Goal: Task Accomplishment & Management: Use online tool/utility

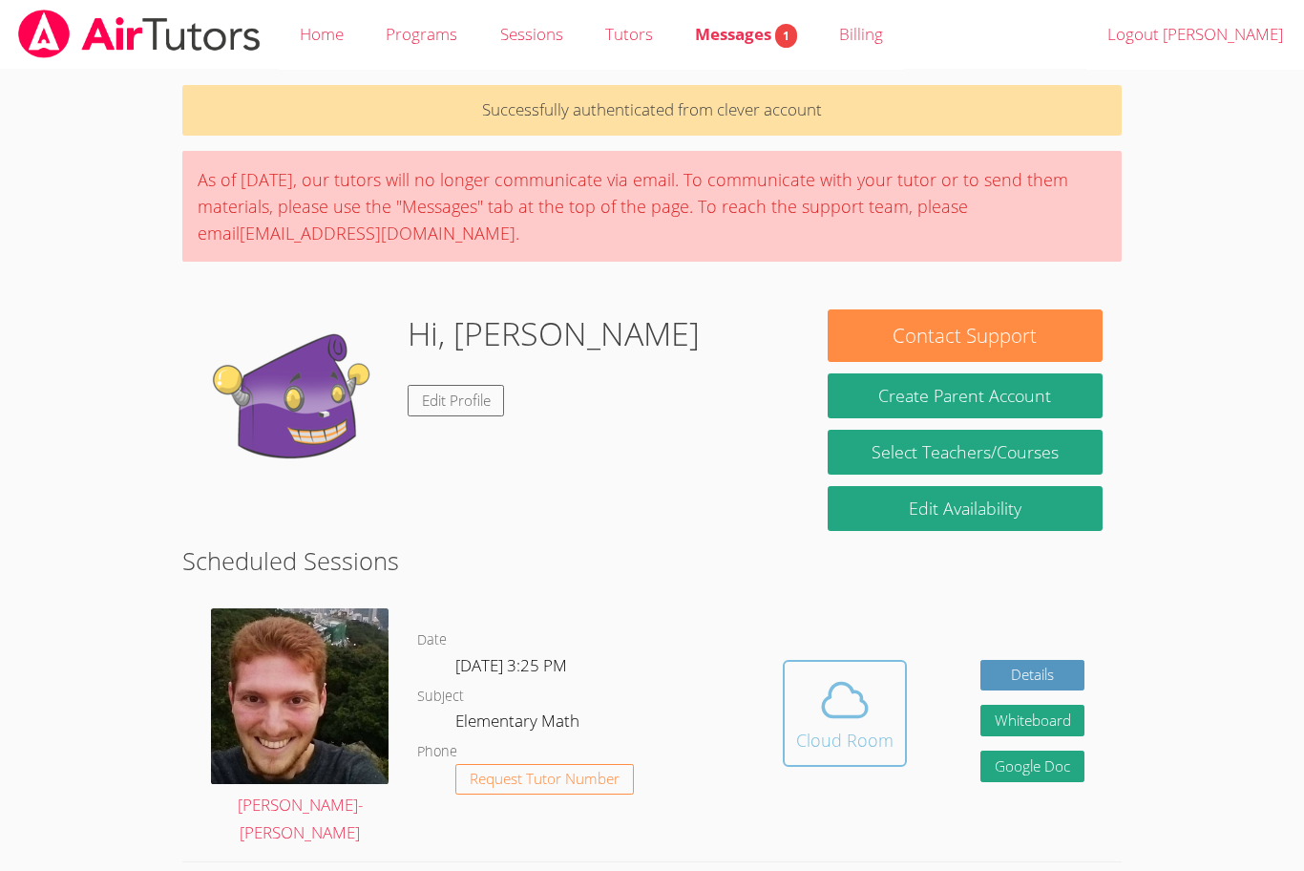
click at [799, 727] on div "Cloud Room" at bounding box center [844, 740] width 97 height 27
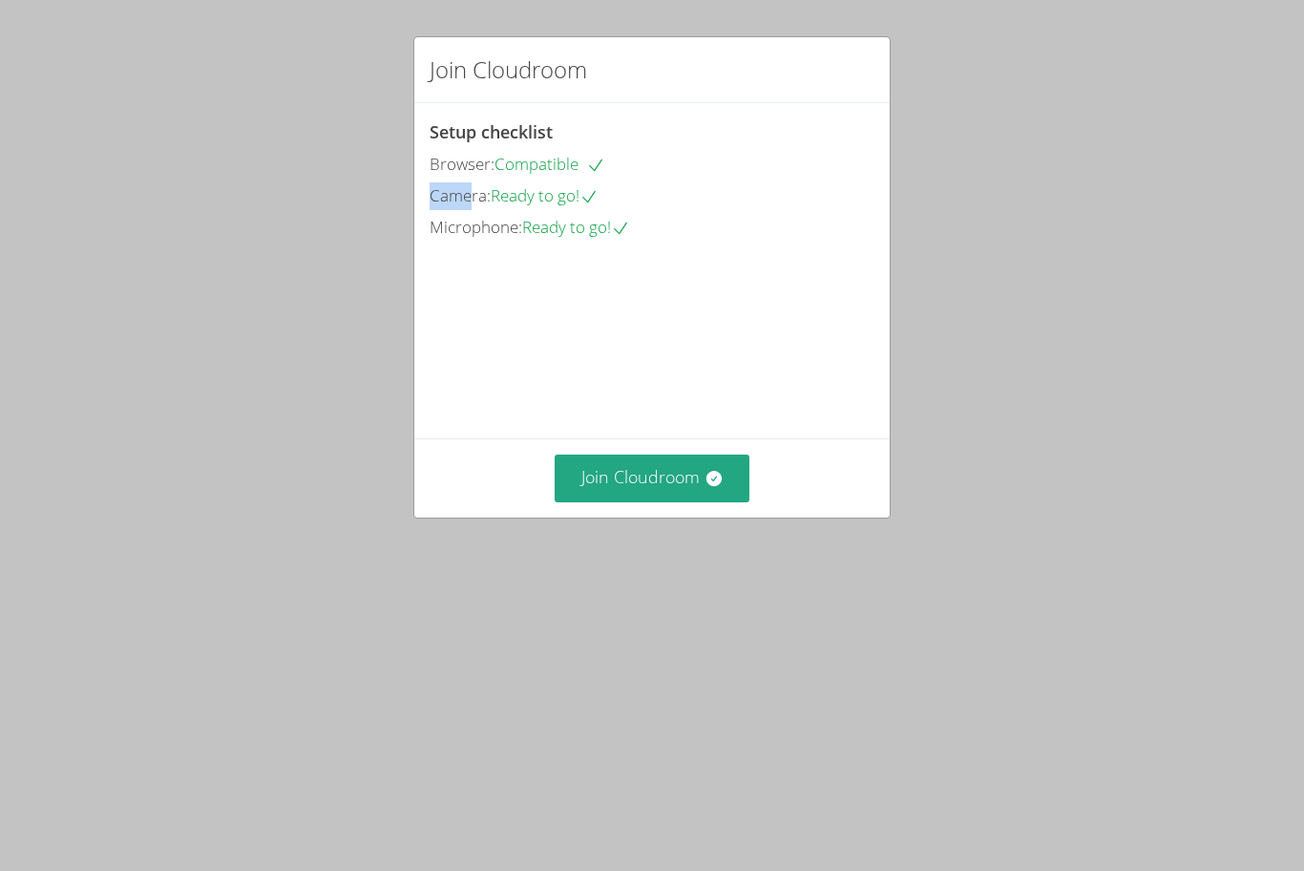
drag, startPoint x: 471, startPoint y: 201, endPoint x: 835, endPoint y: 178, distance: 364.6
click at [835, 178] on div "Setup checklist Browser: Compatible Camera: Ready to go! Microphone: Ready to g…" at bounding box center [652, 179] width 445 height 123
click at [651, 501] on button "Join Cloudroom" at bounding box center [653, 478] width 196 height 47
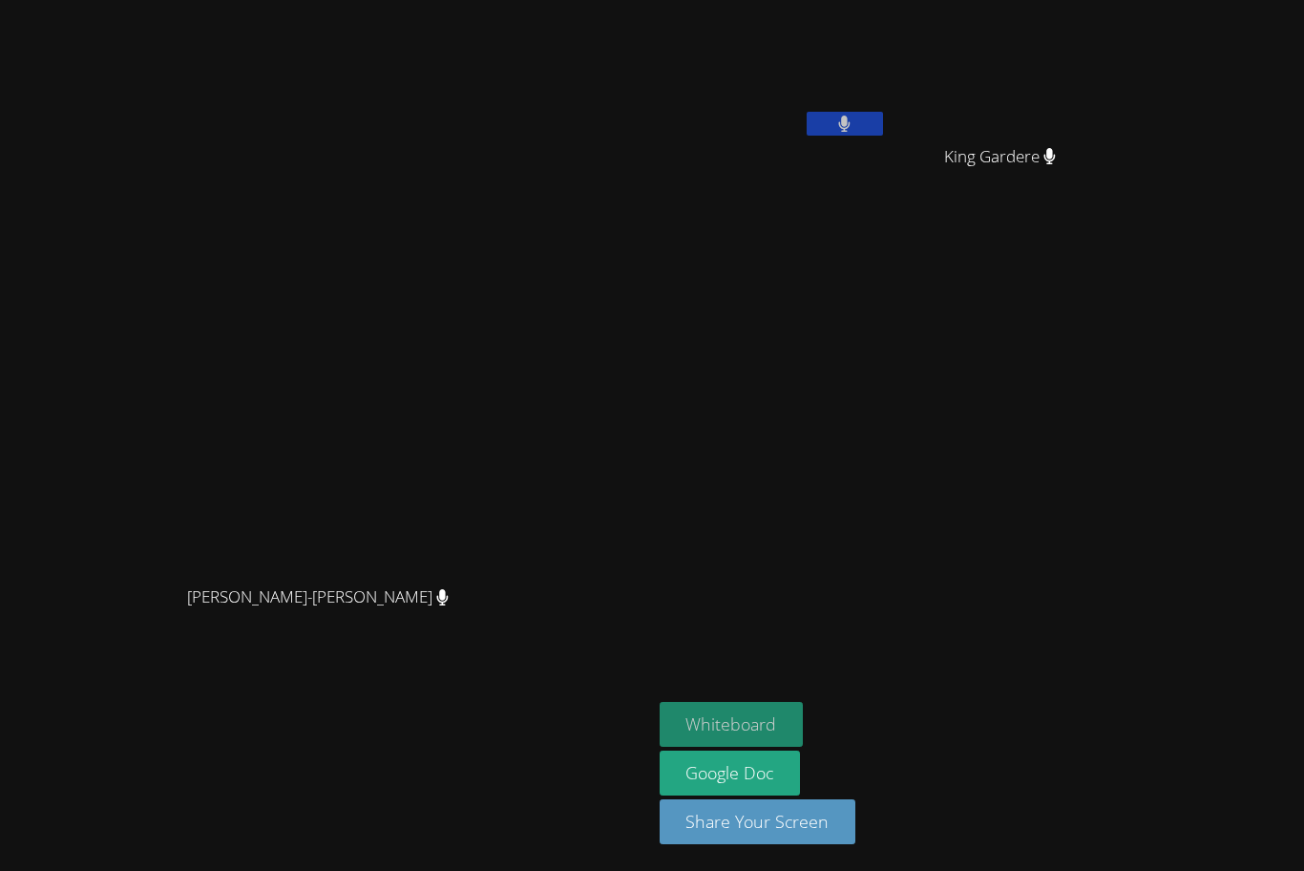
click at [804, 716] on button "Whiteboard" at bounding box center [732, 724] width 144 height 45
click at [883, 124] on button at bounding box center [845, 124] width 76 height 24
click at [804, 714] on button "Whiteboard" at bounding box center [732, 724] width 144 height 45
click at [855, 129] on icon at bounding box center [845, 124] width 20 height 16
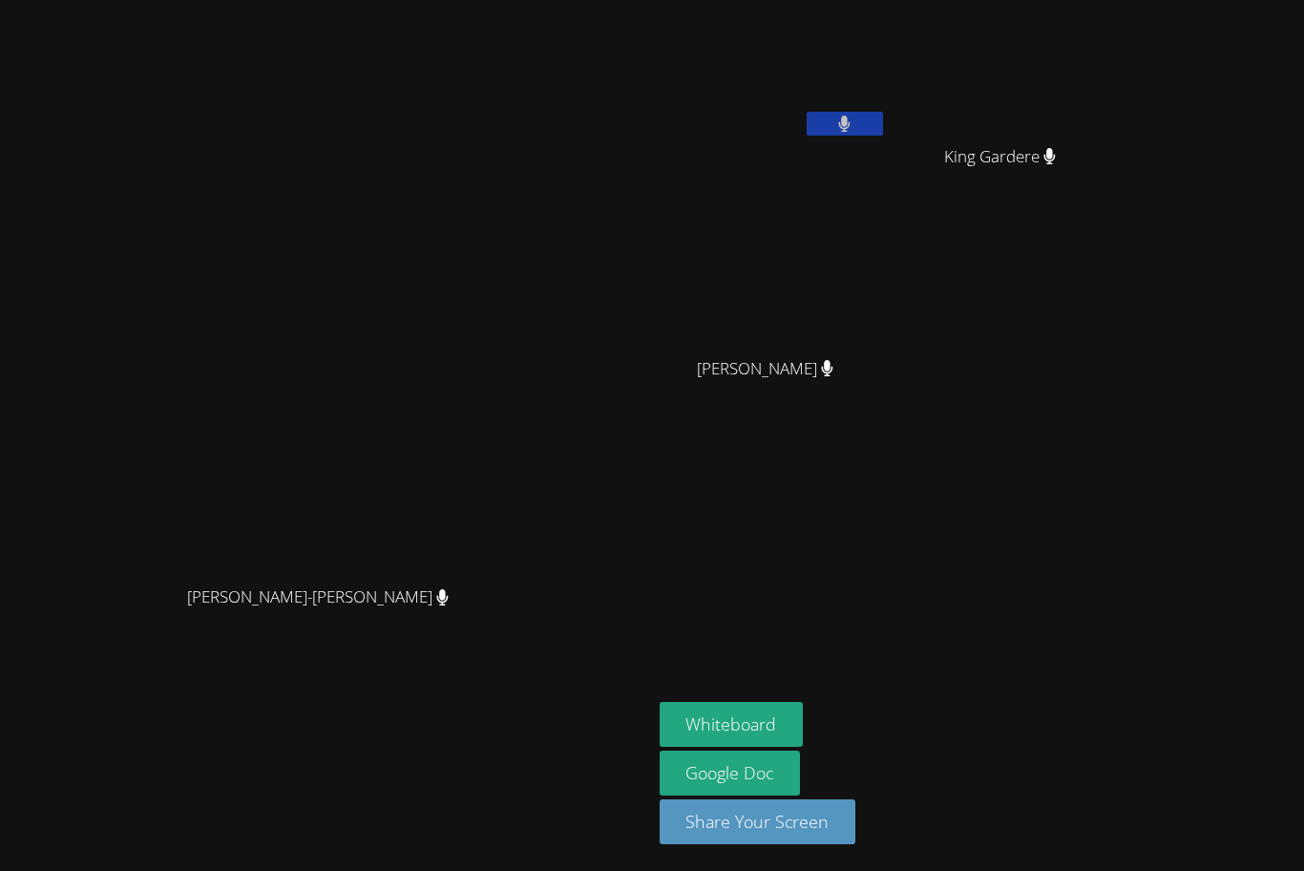
click at [883, 129] on button at bounding box center [845, 124] width 76 height 24
click at [855, 129] on icon at bounding box center [845, 124] width 20 height 16
click at [883, 129] on button at bounding box center [845, 124] width 76 height 24
click at [807, 112] on button at bounding box center [845, 124] width 76 height 24
click at [883, 128] on button at bounding box center [845, 124] width 76 height 24
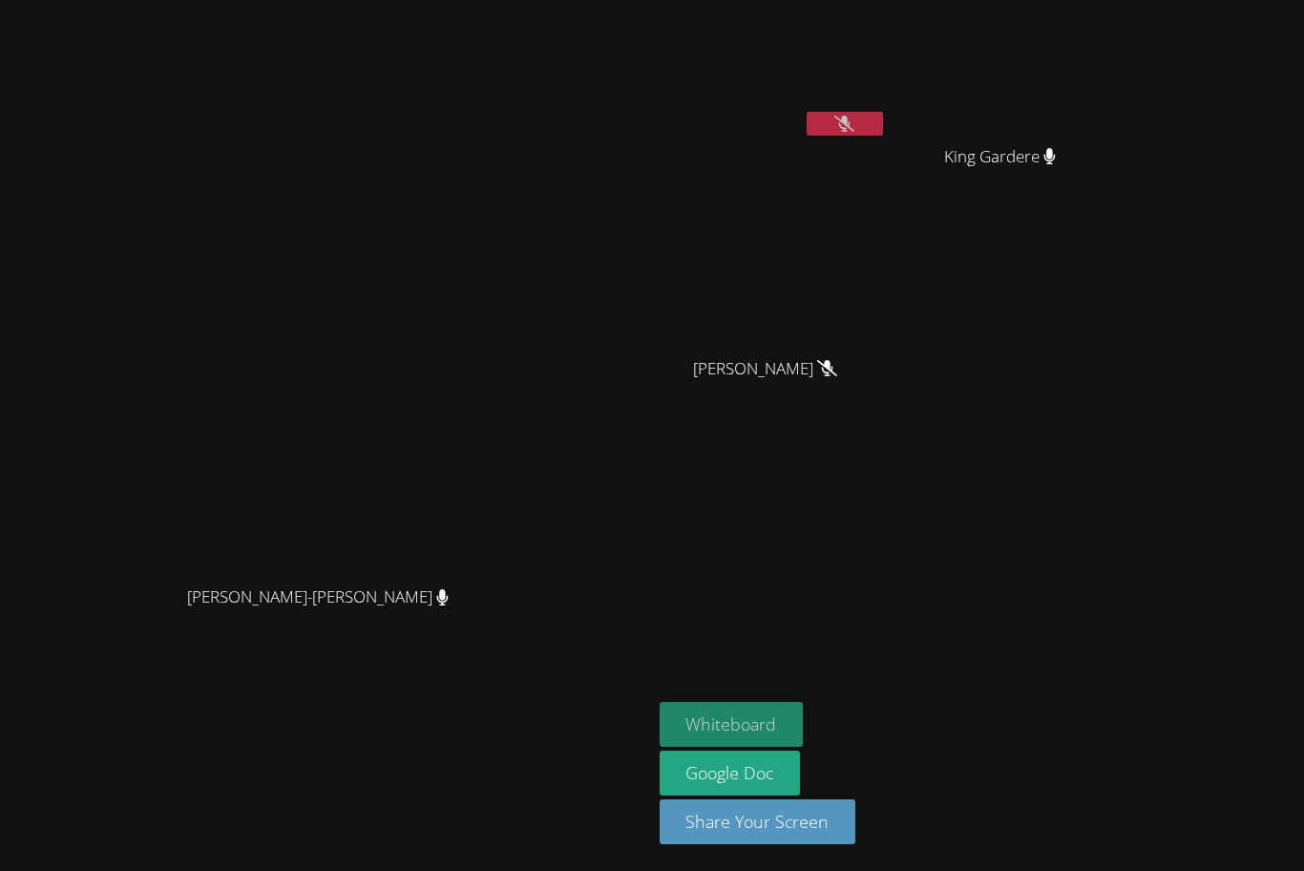
click at [804, 703] on button "Whiteboard" at bounding box center [732, 724] width 144 height 45
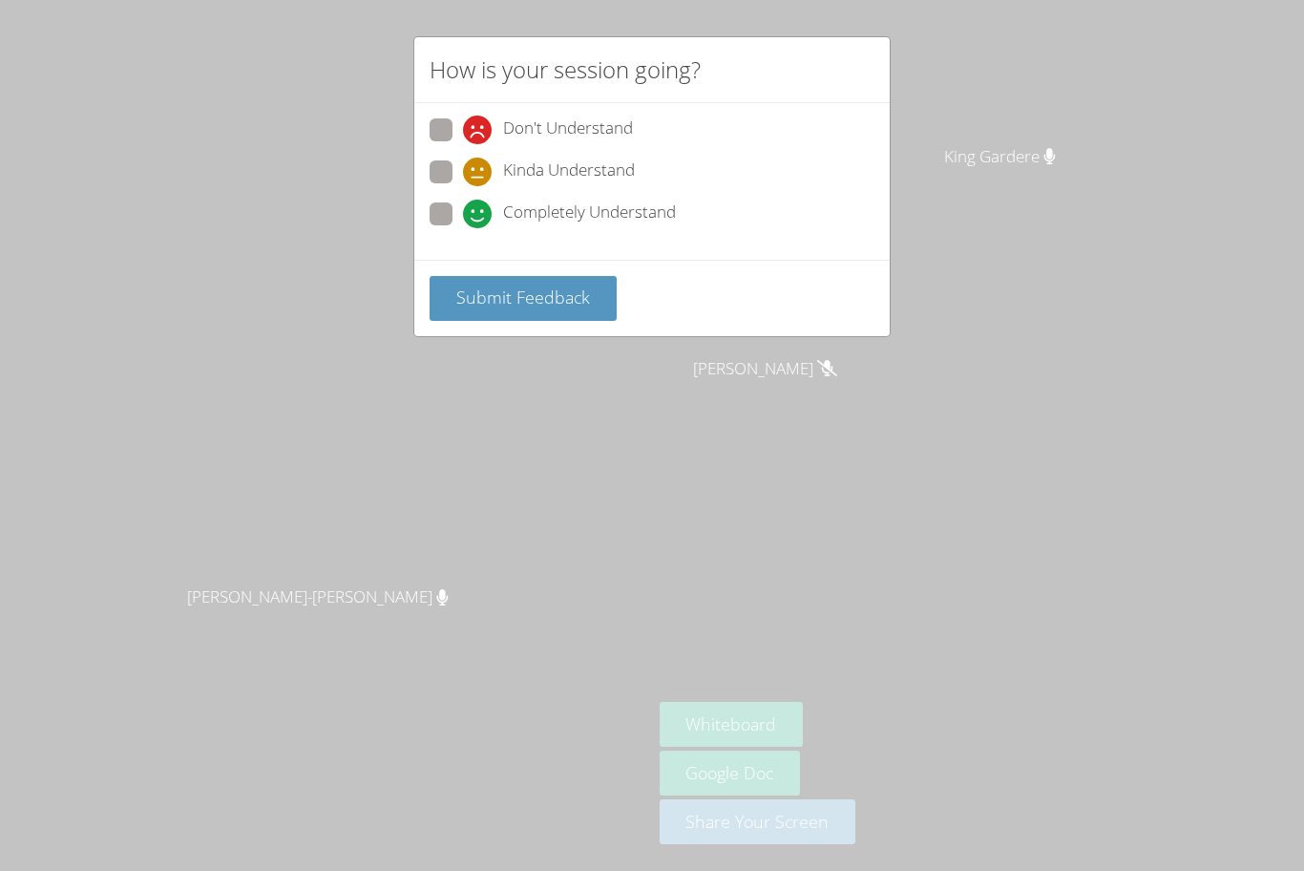
click at [463, 186] on span at bounding box center [463, 186] width 0 height 0
click at [463, 167] on input "Kinda Understand" at bounding box center [471, 168] width 16 height 16
radio input "true"
click at [518, 281] on button "Submit Feedback" at bounding box center [523, 298] width 187 height 45
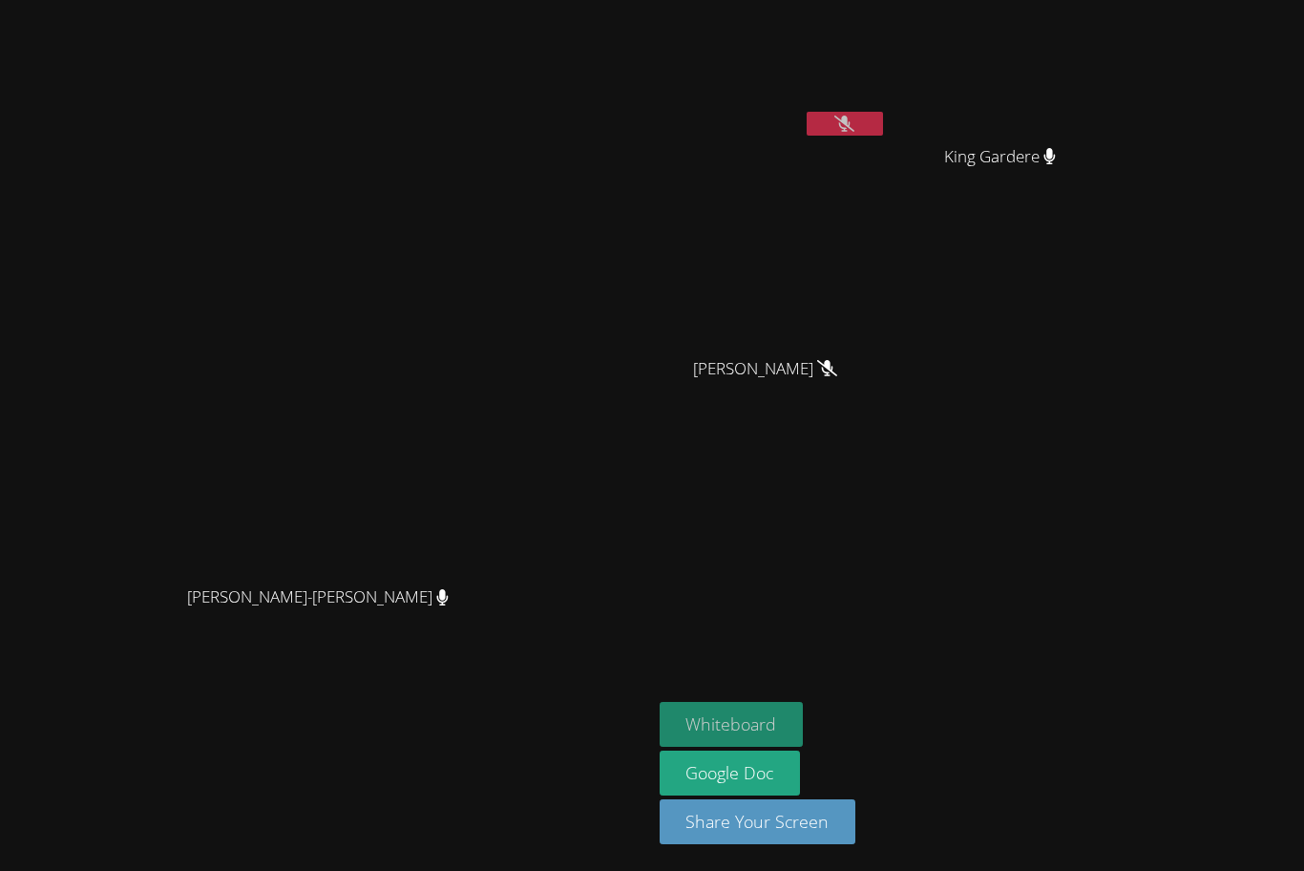
click at [804, 706] on button "Whiteboard" at bounding box center [732, 724] width 144 height 45
click at [804, 726] on button "Whiteboard" at bounding box center [732, 724] width 144 height 45
click at [804, 715] on button "Whiteboard" at bounding box center [732, 724] width 144 height 45
